Goal: Find specific page/section: Find specific page/section

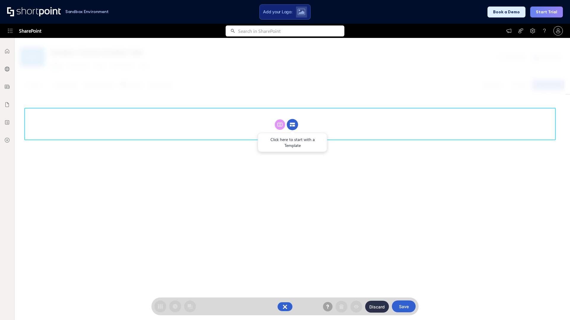
click at [292, 125] on circle at bounding box center [292, 124] width 11 height 11
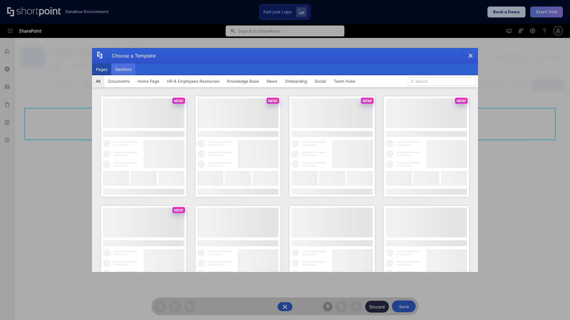
click at [123, 69] on button "Sections" at bounding box center [123, 69] width 24 height 12
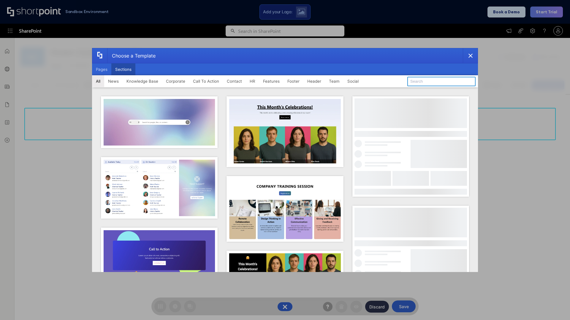
type input "Footer 3"
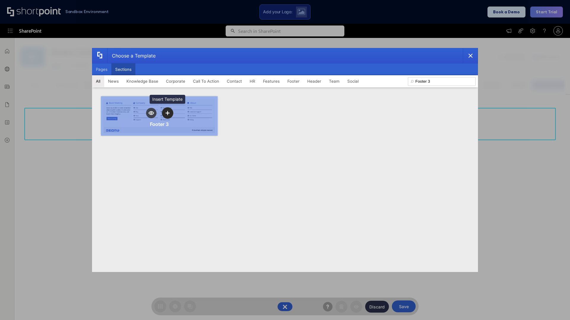
click at [167, 113] on icon "template selector" at bounding box center [167, 113] width 4 height 4
